Goal: Complete application form

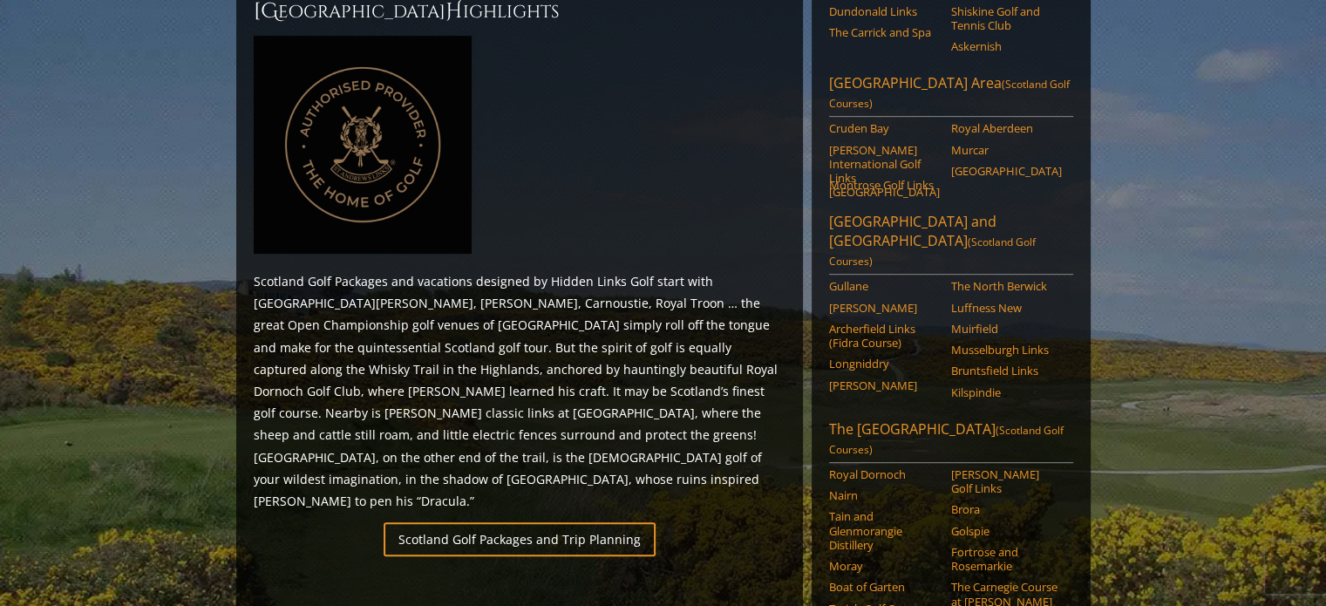
scroll to position [959, 0]
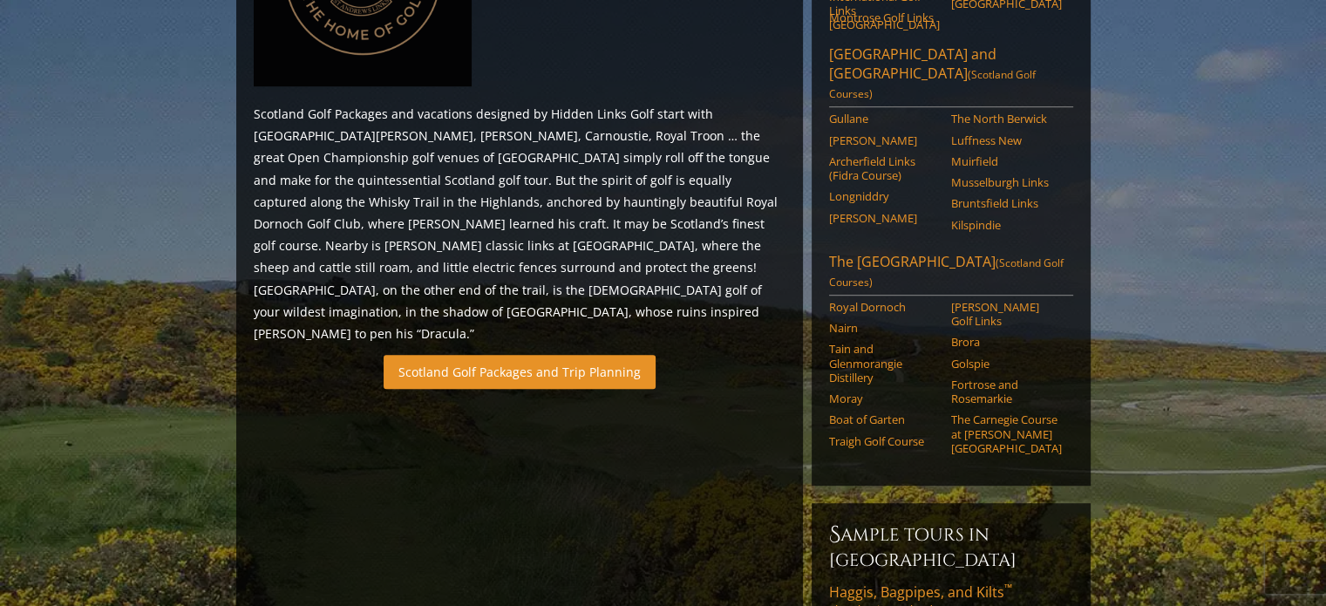
click at [501, 355] on link "Scotland Golf Packages and Trip Planning" at bounding box center [520, 372] width 272 height 34
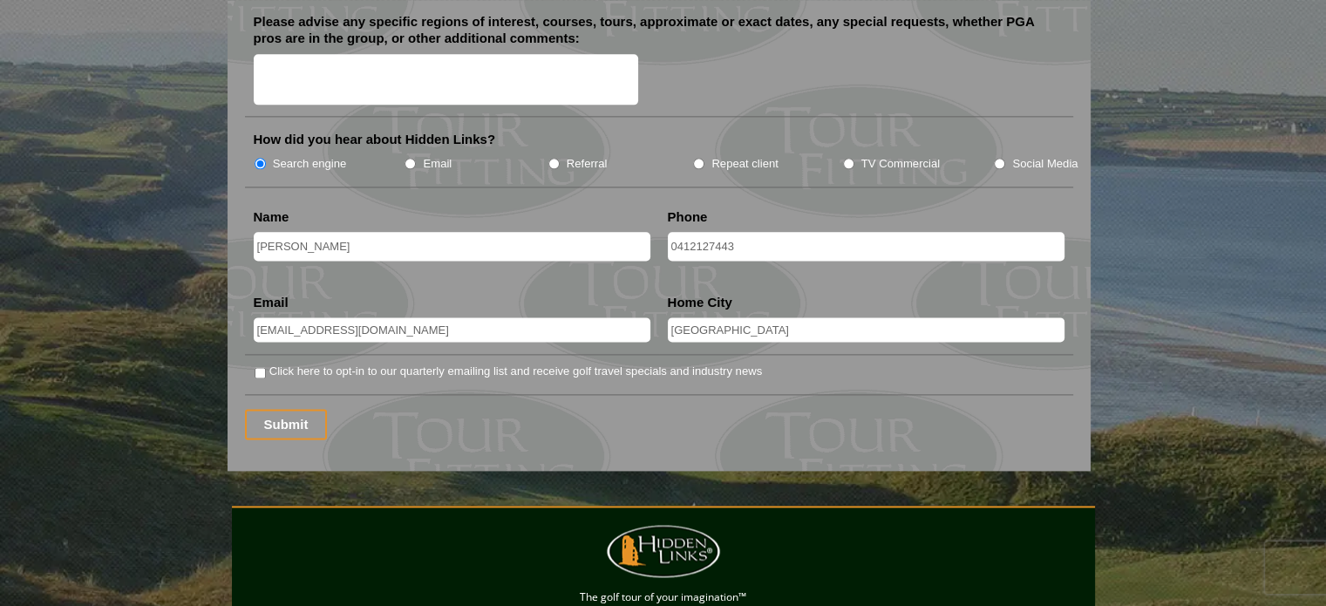
scroll to position [2006, 0]
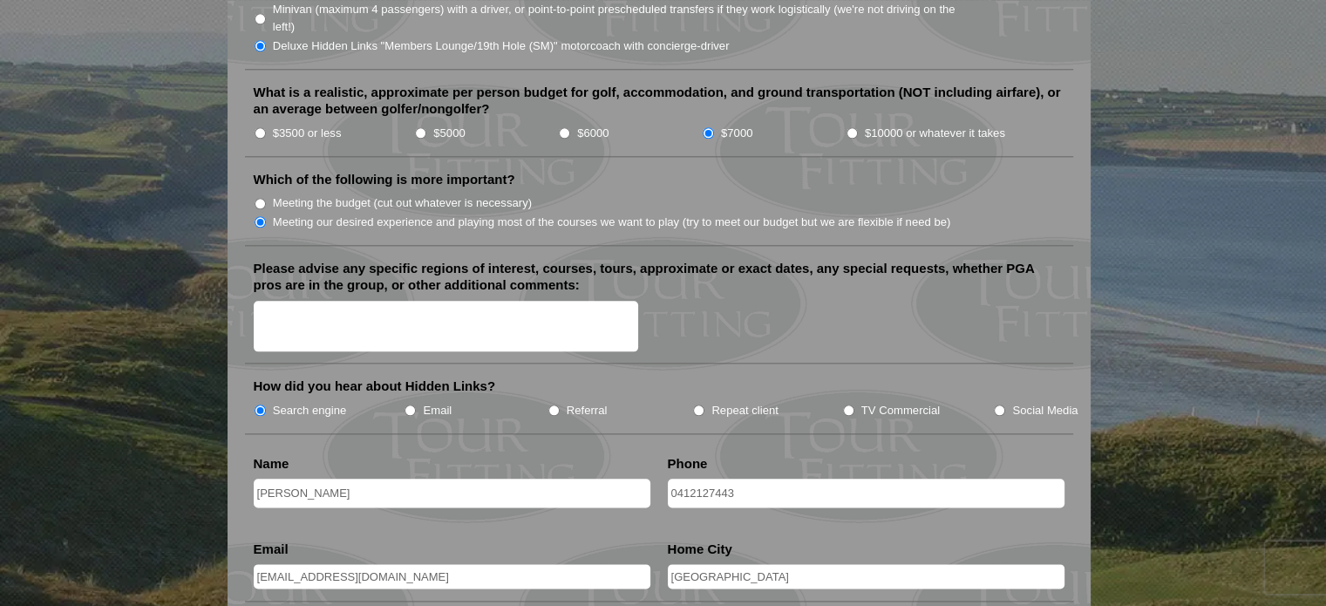
click at [257, 301] on textarea "Please advise any specific regions of interest, courses, tours, approximate or …" at bounding box center [446, 326] width 385 height 51
click at [481, 301] on textarea "We would like to tie this tour in around The IOpen in [DATE]" at bounding box center [446, 326] width 385 height 51
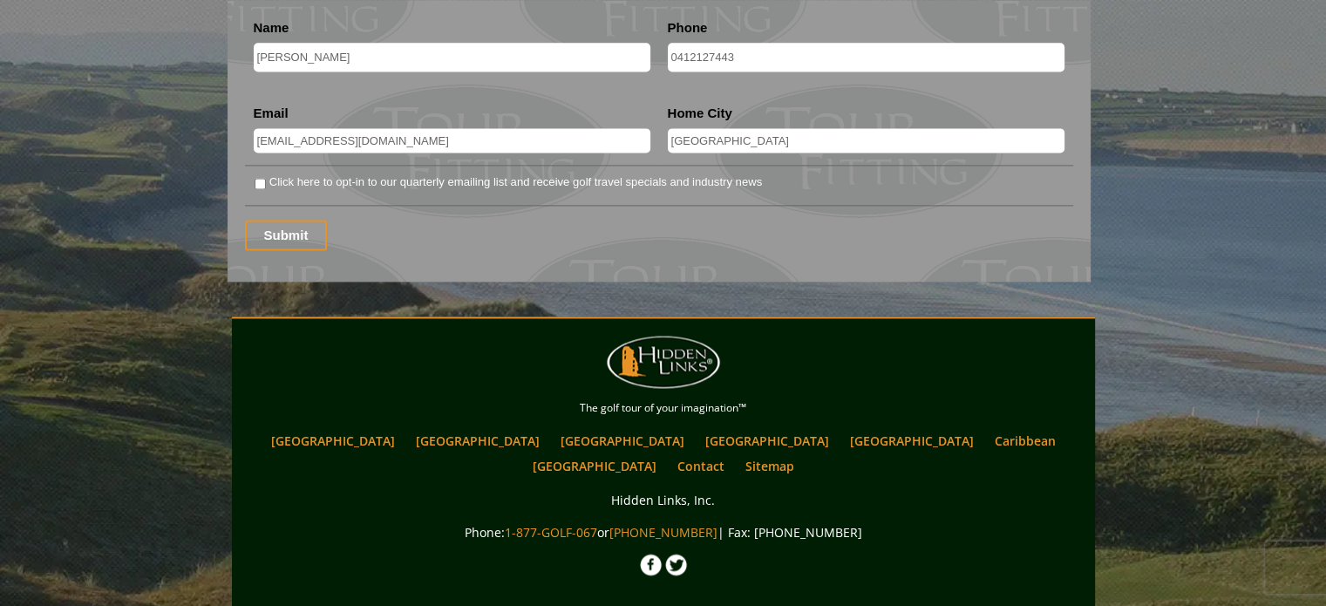
scroll to position [2490, 0]
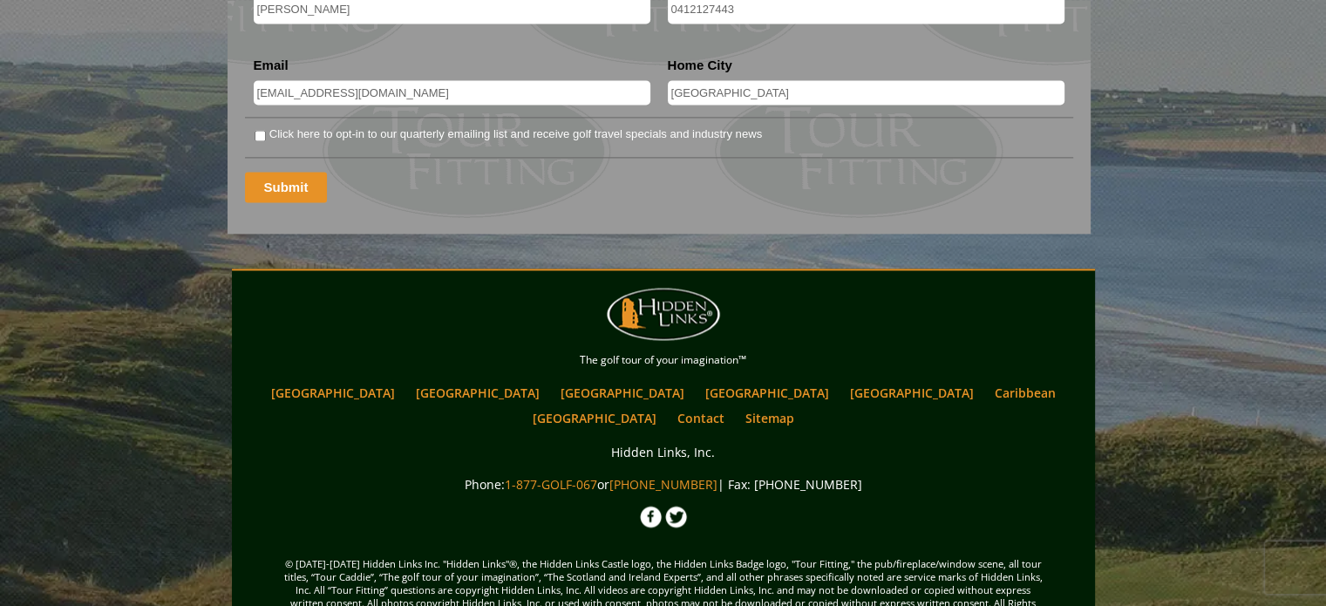
type textarea "We would like to tie this tour in around The Open in [DATE]"
click at [279, 172] on input "Submit" at bounding box center [286, 187] width 83 height 31
